Goal: Find specific page/section: Find specific page/section

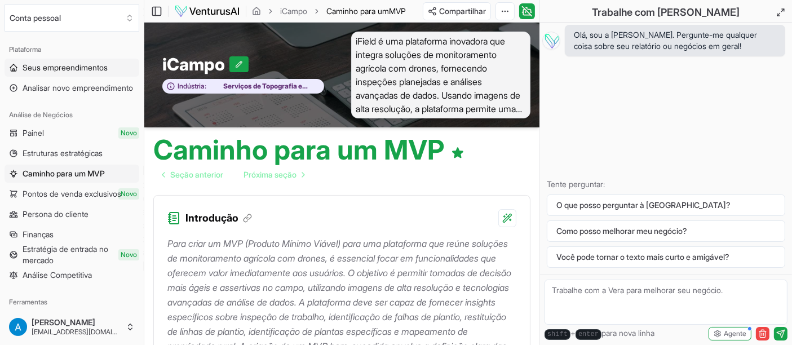
click at [74, 70] on font "Seus empreendimentos" at bounding box center [65, 68] width 85 height 10
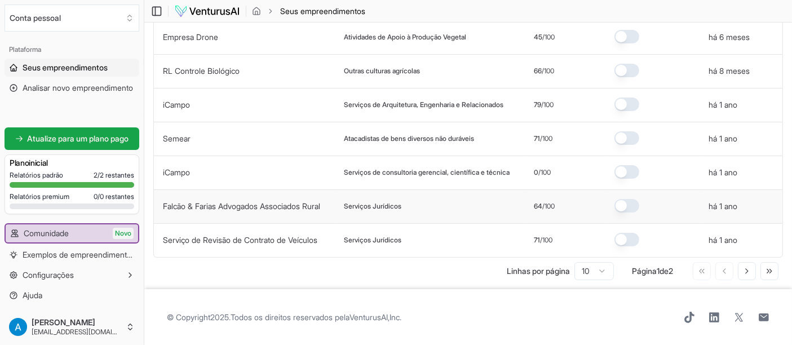
scroll to position [196, 0]
click at [768, 272] on icon at bounding box center [769, 270] width 9 height 9
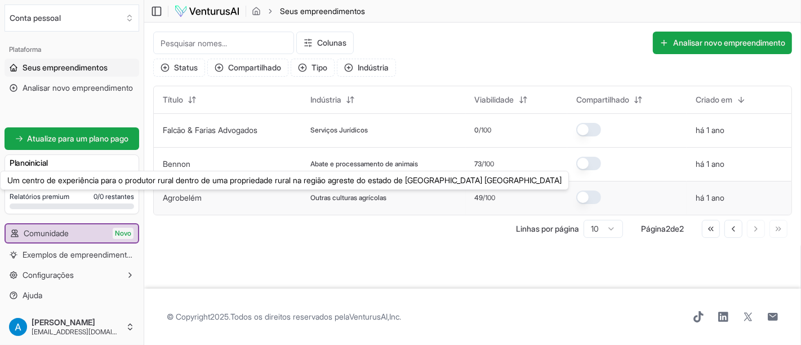
click at [192, 196] on font "Agrobelém" at bounding box center [182, 198] width 39 height 10
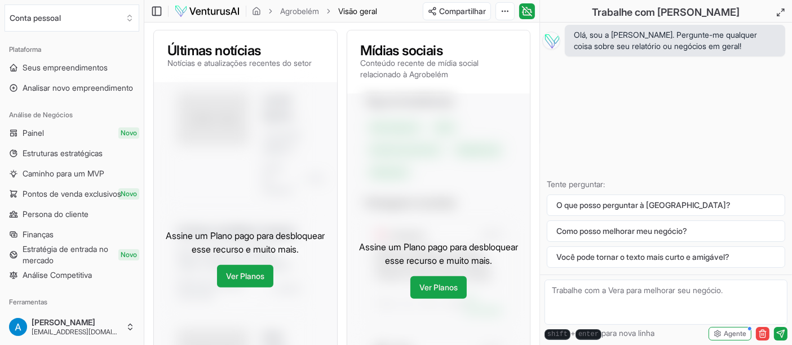
scroll to position [313, 0]
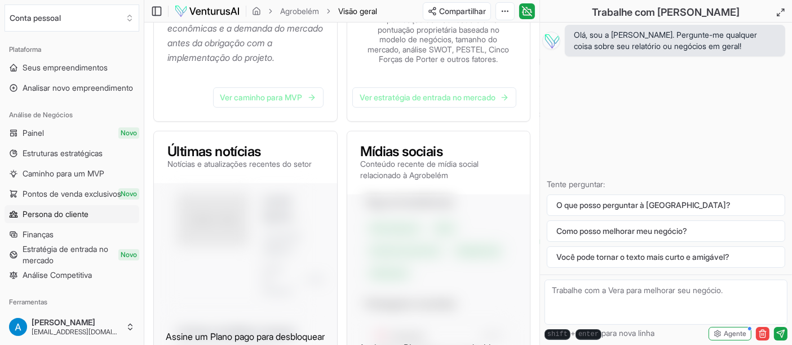
click at [62, 216] on font "Persona do cliente" at bounding box center [56, 214] width 66 height 10
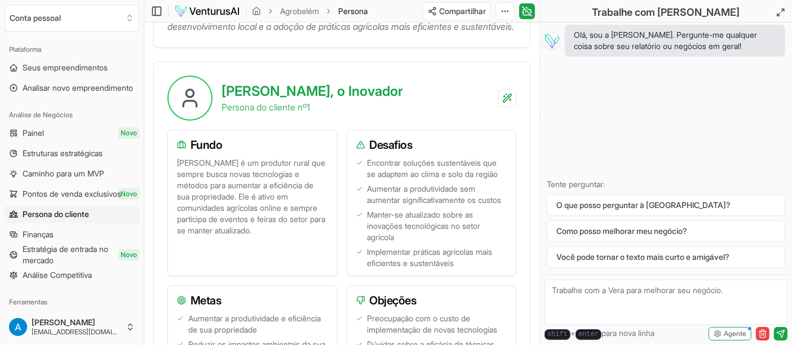
scroll to position [313, 0]
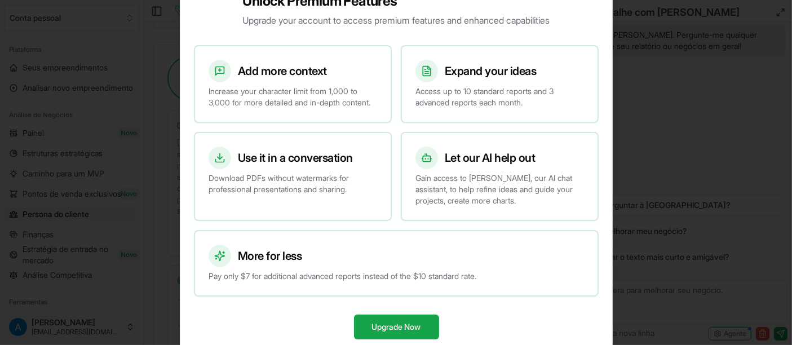
click at [93, 162] on div at bounding box center [396, 172] width 792 height 345
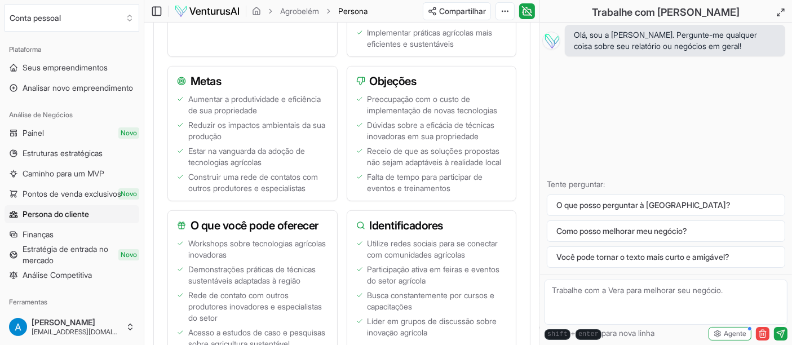
scroll to position [381, 0]
